Goal: Task Accomplishment & Management: Use online tool/utility

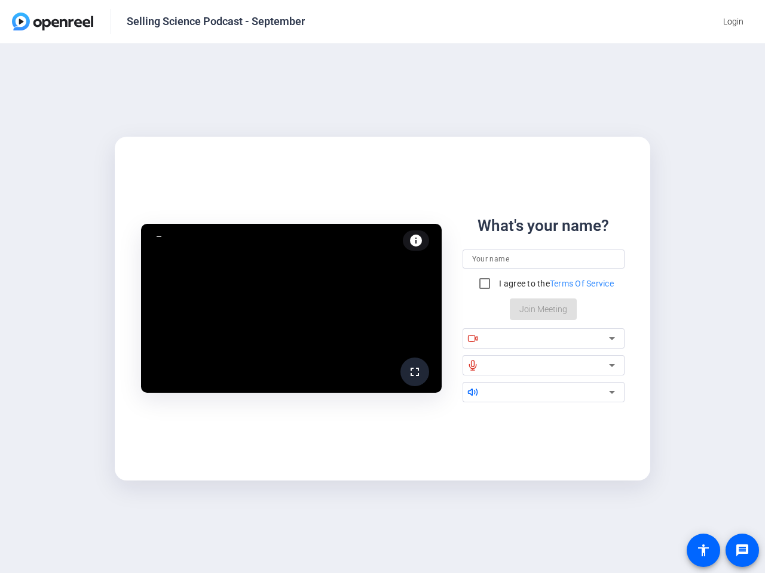
click at [733, 22] on span "Login" at bounding box center [733, 22] width 20 height 13
click at [415, 372] on mat-icon "fullscreen" at bounding box center [414, 372] width 14 height 14
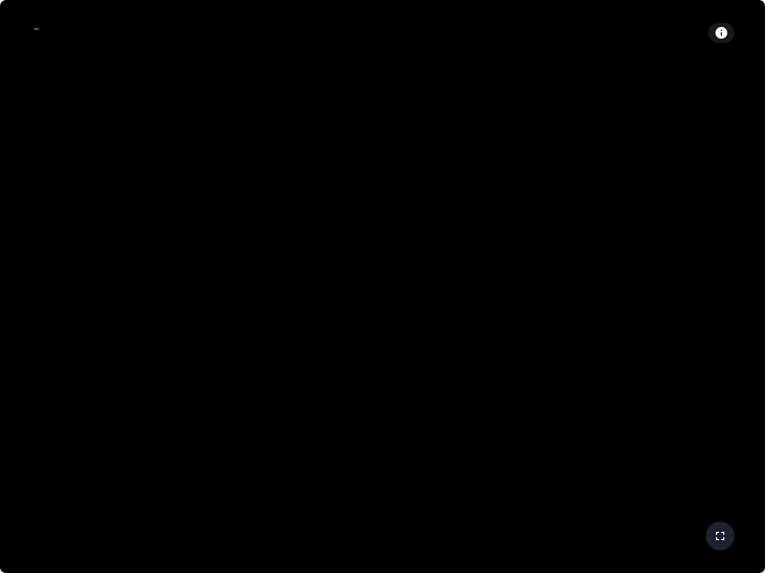
click at [416, 241] on video at bounding box center [382, 286] width 765 height 573
click at [543, 259] on video at bounding box center [382, 286] width 765 height 573
click at [543, 284] on video at bounding box center [382, 286] width 765 height 573
click at [484, 284] on video at bounding box center [382, 286] width 765 height 573
click at [543, 309] on video at bounding box center [382, 286] width 765 height 573
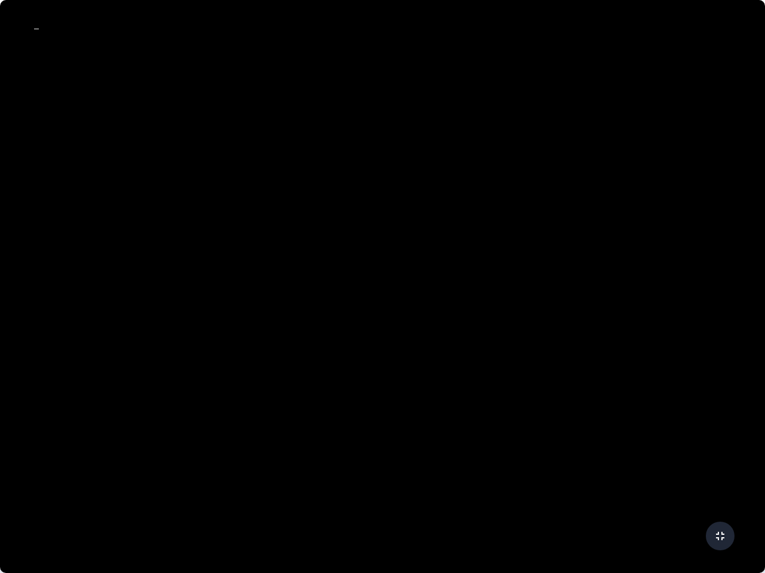
click at [543, 339] on video at bounding box center [382, 286] width 765 height 573
click at [473, 338] on video at bounding box center [382, 286] width 765 height 573
click at [551, 339] on video at bounding box center [382, 286] width 765 height 573
